Goal: Task Accomplishment & Management: Use online tool/utility

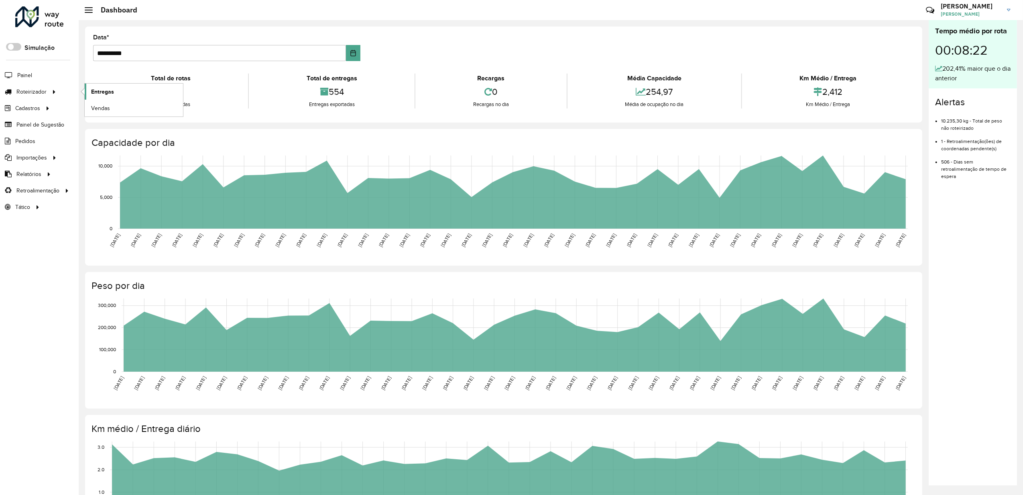
click at [117, 93] on link "Entregas" at bounding box center [134, 92] width 98 height 16
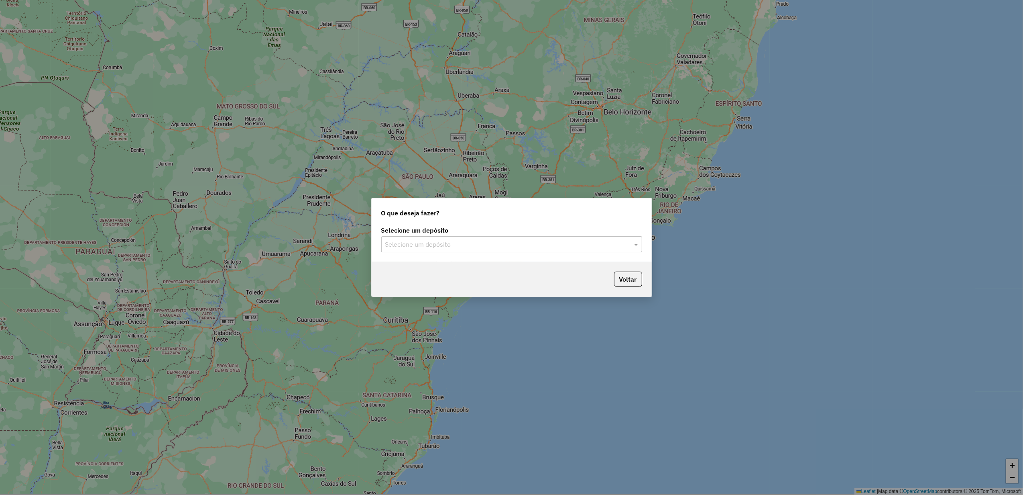
click at [451, 247] on input "text" at bounding box center [503, 245] width 237 height 10
click at [431, 270] on div "Império" at bounding box center [512, 268] width 260 height 14
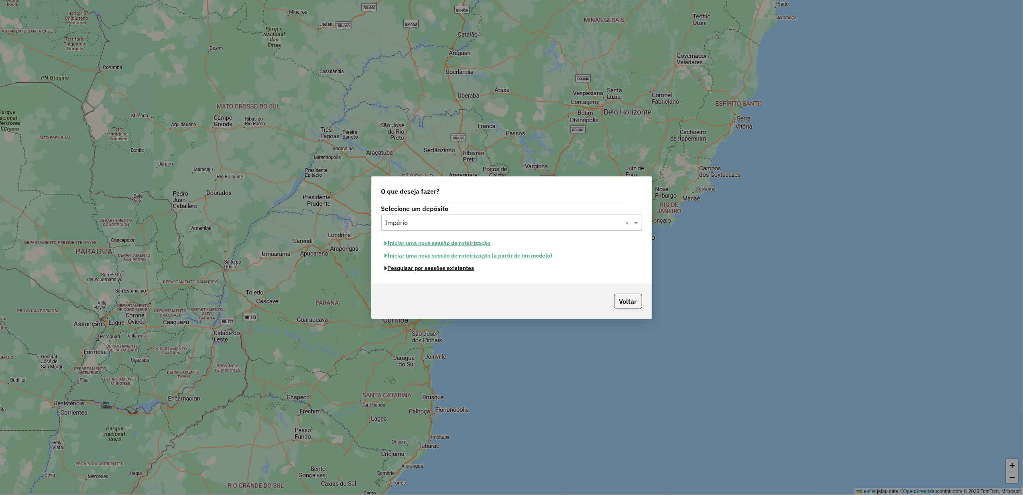
click at [442, 267] on button "Pesquisar por sessões existentes" at bounding box center [429, 268] width 97 height 12
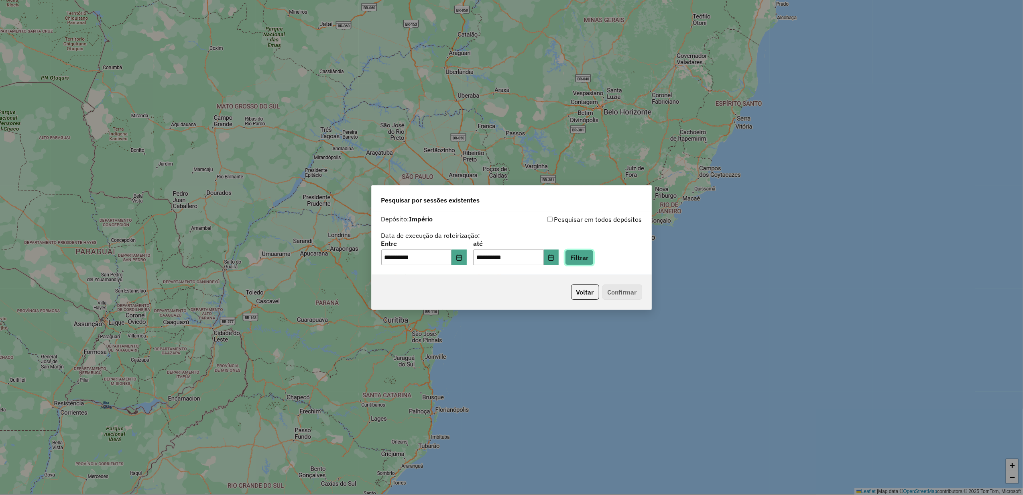
click at [587, 262] on button "Filtrar" at bounding box center [579, 257] width 29 height 15
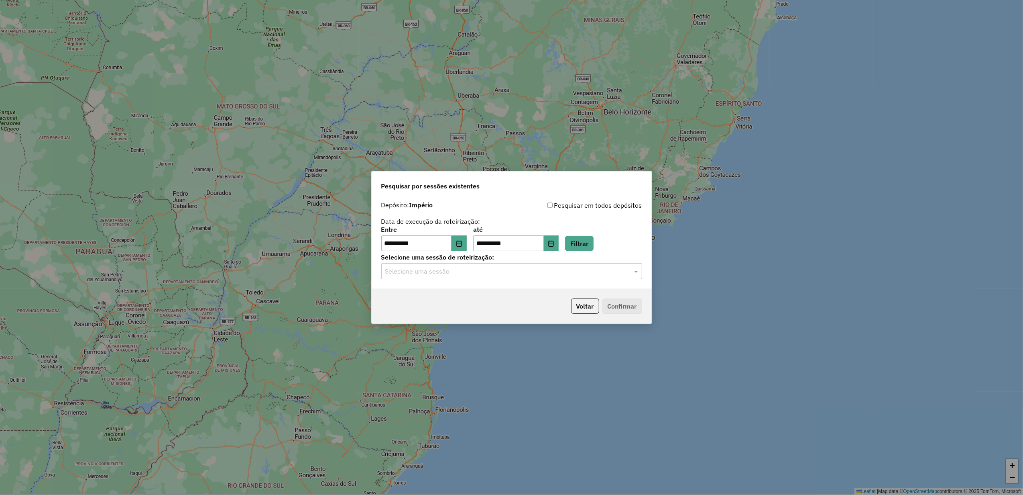
click at [440, 268] on input "text" at bounding box center [503, 272] width 237 height 10
click at [440, 289] on div "979104 - [DATE] 17:52" at bounding box center [512, 295] width 260 height 14
click at [612, 300] on button "Confirmar" at bounding box center [623, 305] width 40 height 15
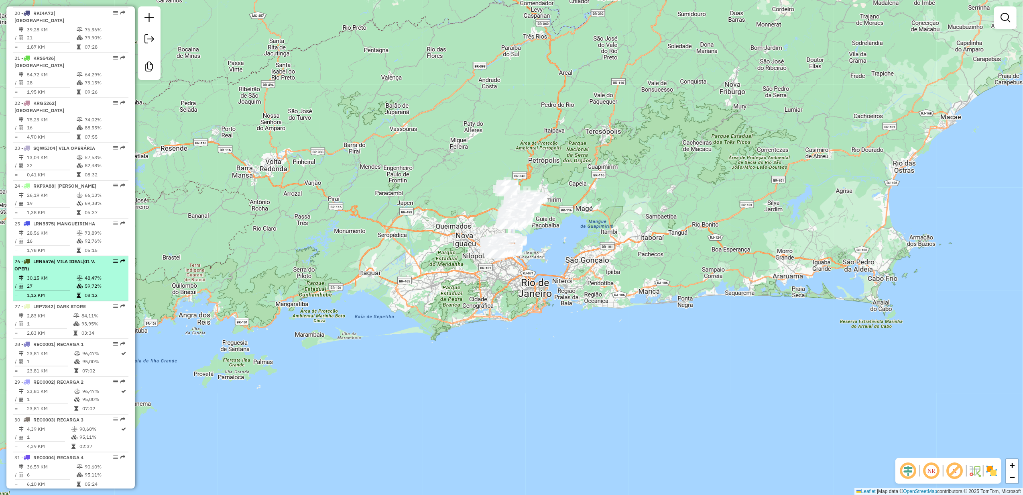
scroll to position [990, 0]
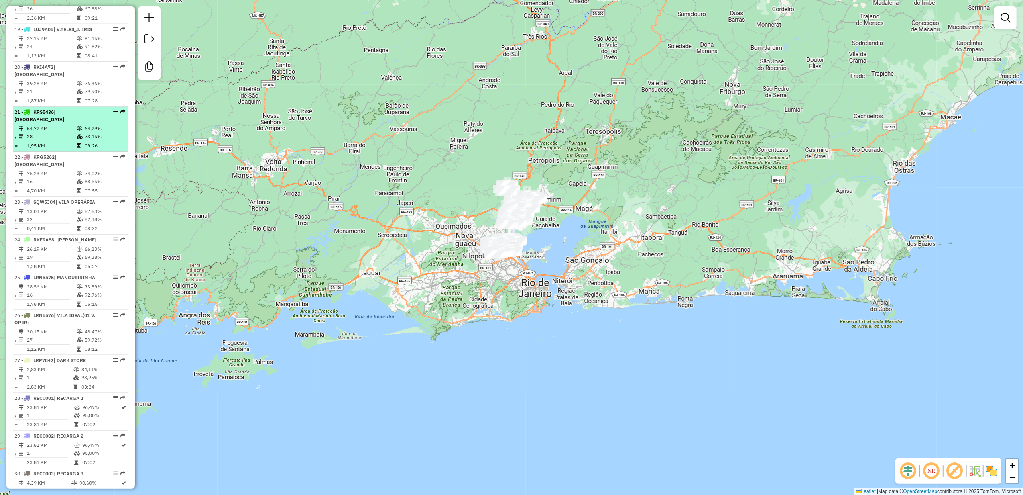
click at [78, 141] on td at bounding box center [80, 137] width 8 height 8
select select "**********"
